Goal: Find specific fact: Find contact information

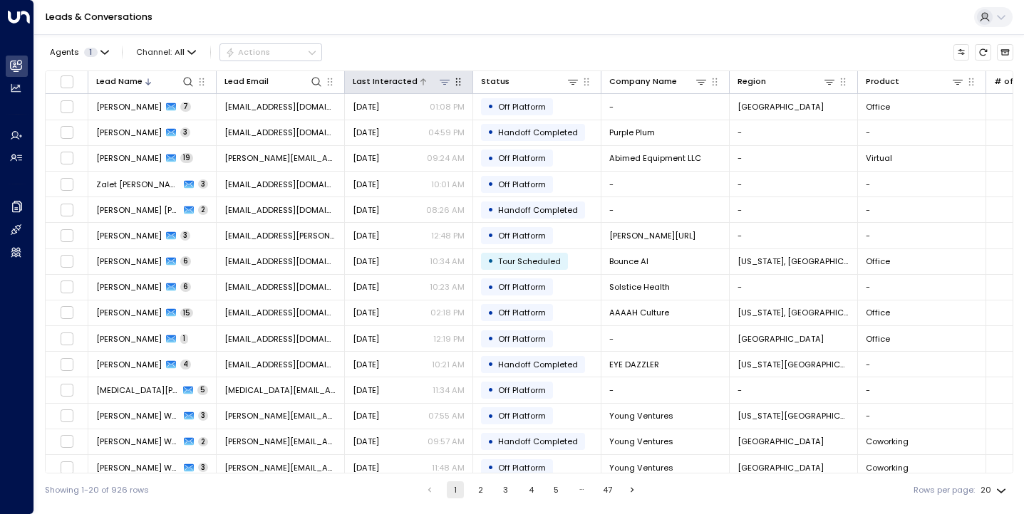
click at [442, 79] on icon at bounding box center [444, 81] width 11 height 11
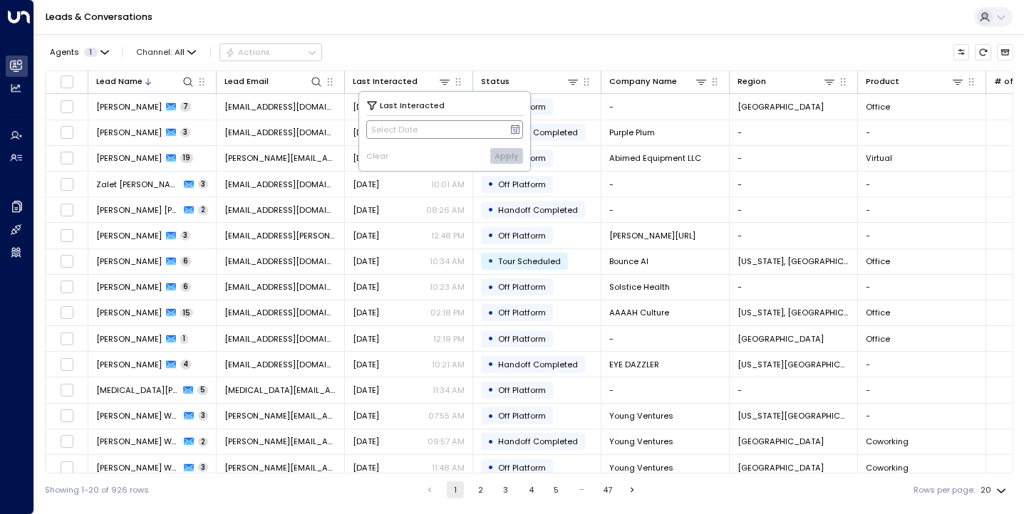
click at [523, 127] on button "Select Date" at bounding box center [444, 129] width 157 height 19
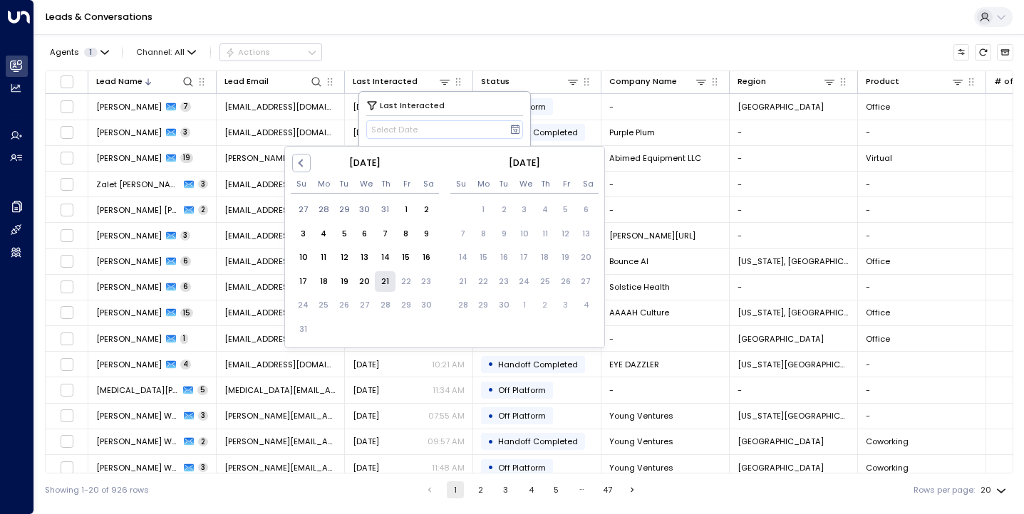
click at [383, 284] on div "21" at bounding box center [385, 281] width 21 height 21
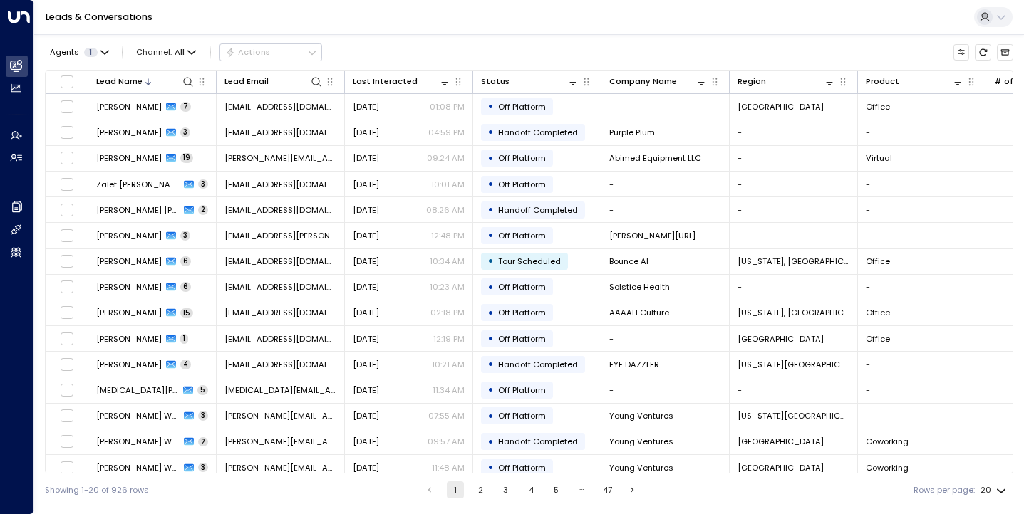
click at [497, 9] on div "Leads & Conversations" at bounding box center [529, 17] width 990 height 35
click at [439, 82] on icon at bounding box center [444, 81] width 11 height 11
click at [512, 126] on icon at bounding box center [515, 129] width 9 height 9
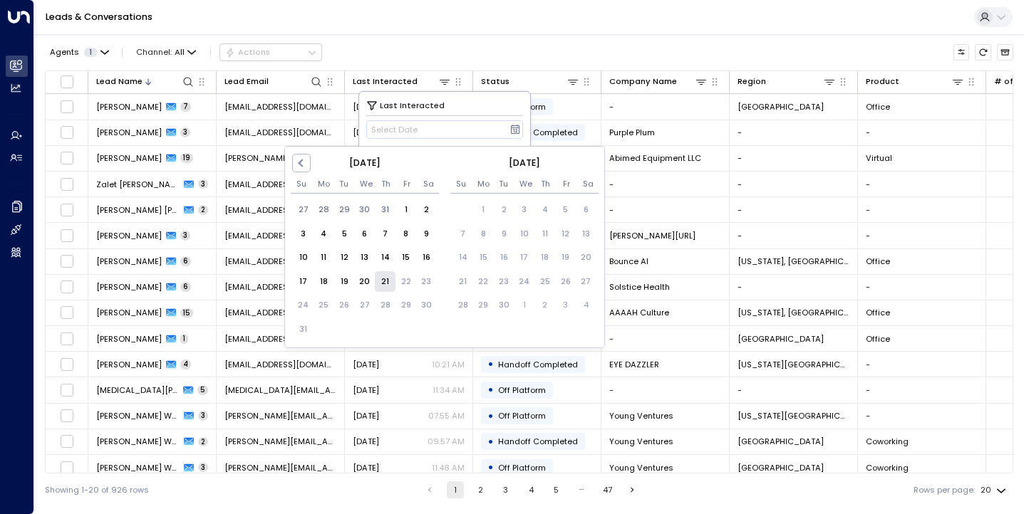
click at [386, 279] on div "21" at bounding box center [385, 281] width 21 height 21
click at [482, 106] on div "Last Interacted" at bounding box center [444, 105] width 157 height 13
click at [384, 284] on div "21" at bounding box center [385, 281] width 21 height 21
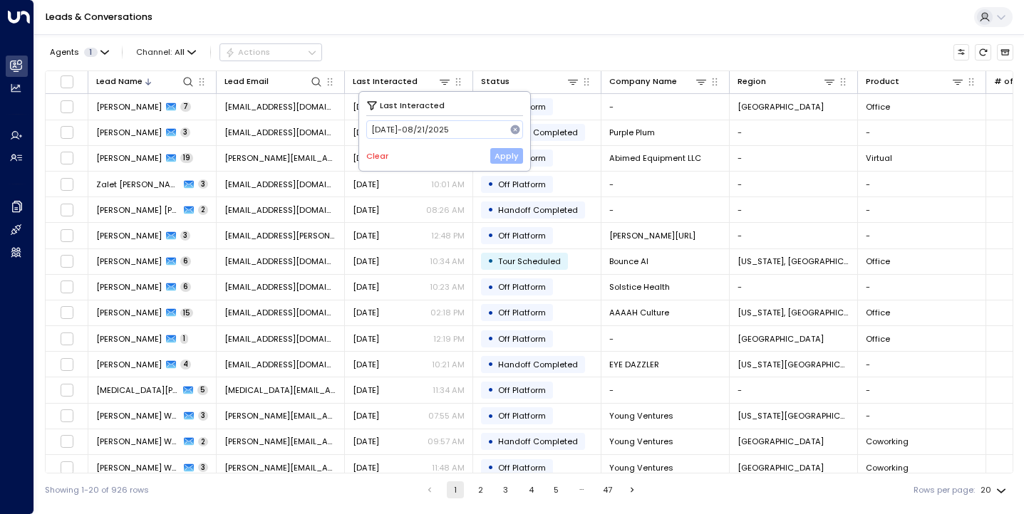
click at [504, 160] on button "Apply" at bounding box center [506, 156] width 33 height 16
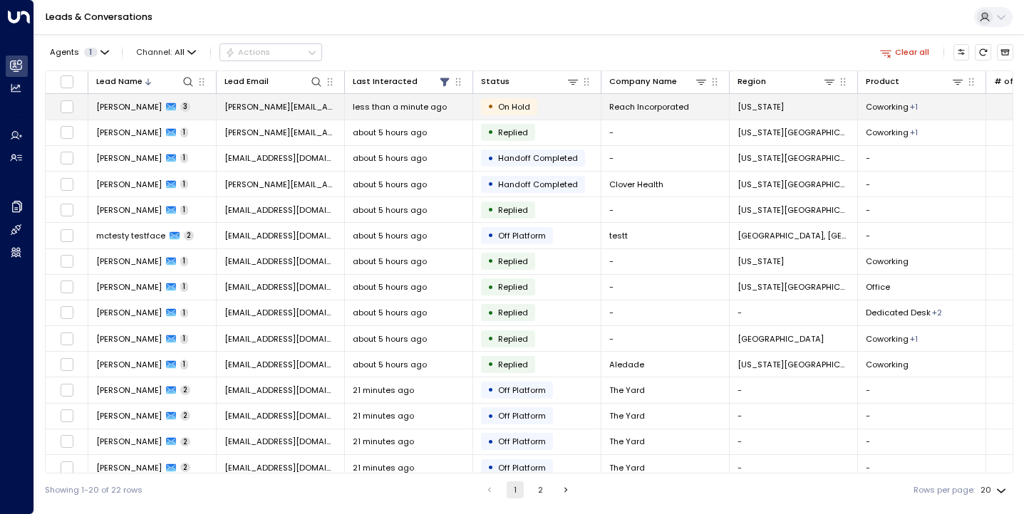
click at [113, 105] on span "[PERSON_NAME]" at bounding box center [129, 106] width 66 height 11
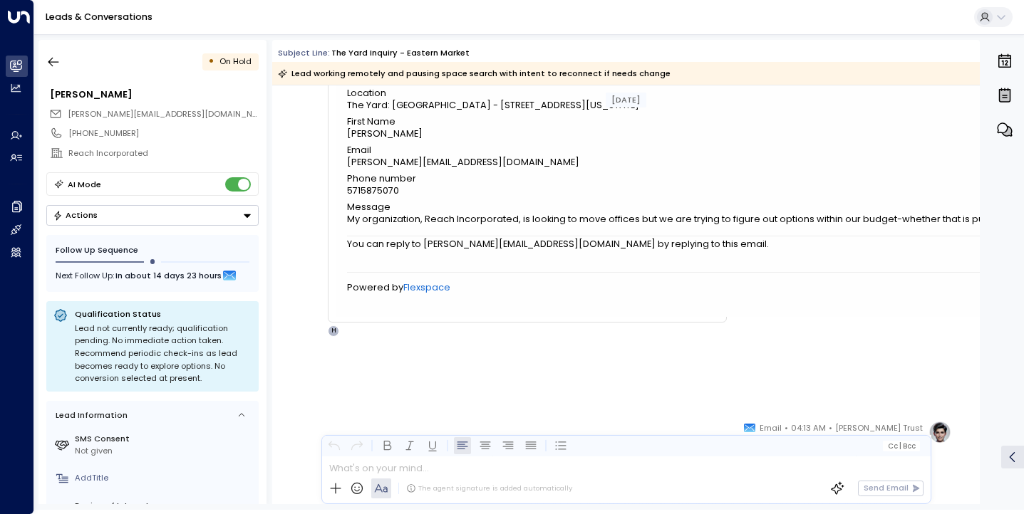
scroll to position [132, 0]
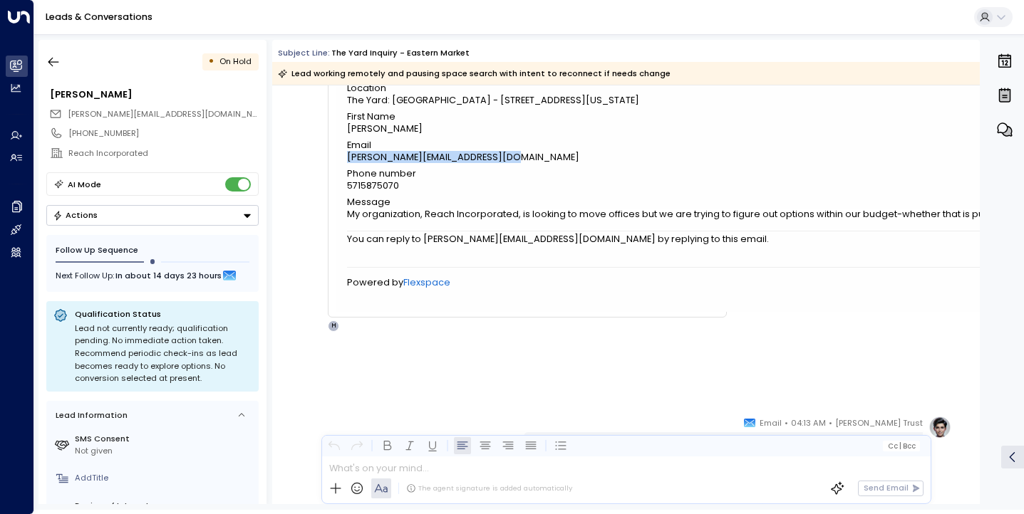
drag, startPoint x: 509, startPoint y: 192, endPoint x: 346, endPoint y: 196, distance: 163.2
copy div "[PERSON_NAME][EMAIL_ADDRESS][DOMAIN_NAME]"
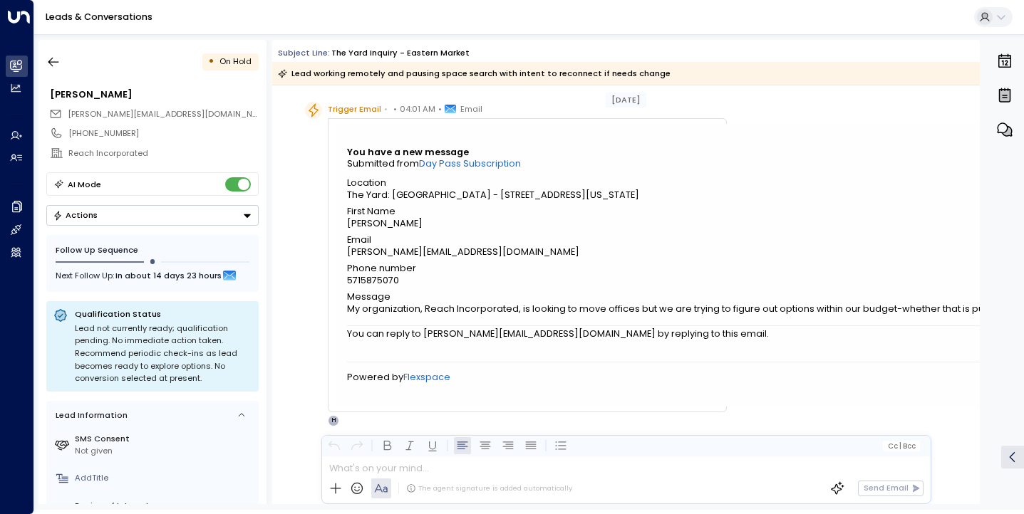
scroll to position [36, 0]
drag, startPoint x: 505, startPoint y: 287, endPoint x: 346, endPoint y: 292, distance: 159.7
copy div "[PERSON_NAME][EMAIL_ADDRESS][DOMAIN_NAME]"
